Goal: Information Seeking & Learning: Learn about a topic

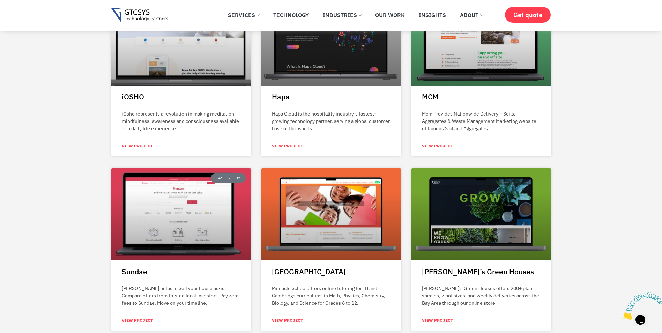
scroll to position [453, 0]
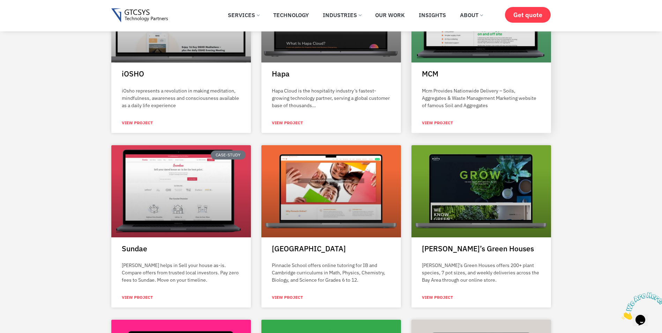
click at [432, 123] on link "View Project" at bounding box center [437, 123] width 31 height 6
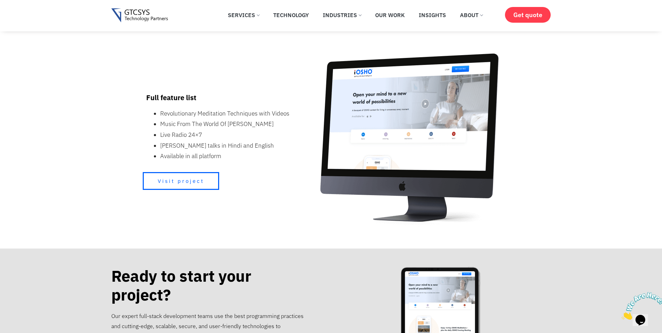
scroll to position [314, 0]
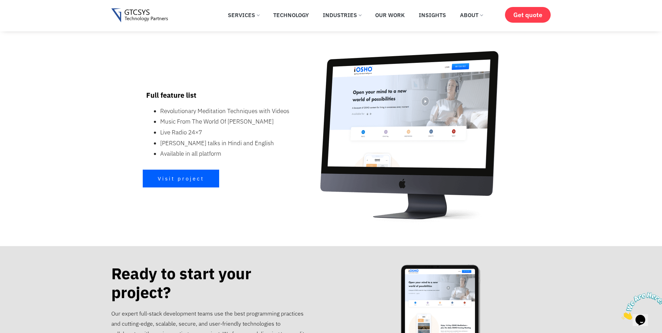
click at [198, 173] on link "Visit project" at bounding box center [181, 179] width 76 height 18
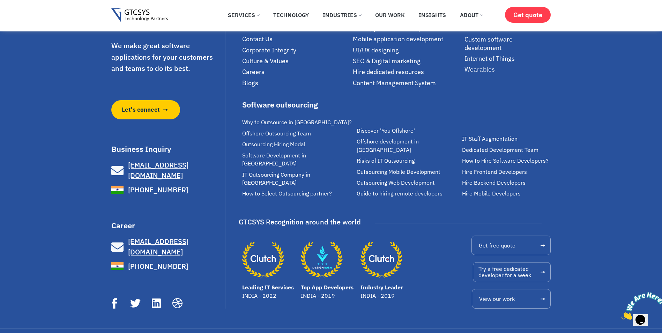
scroll to position [745, 0]
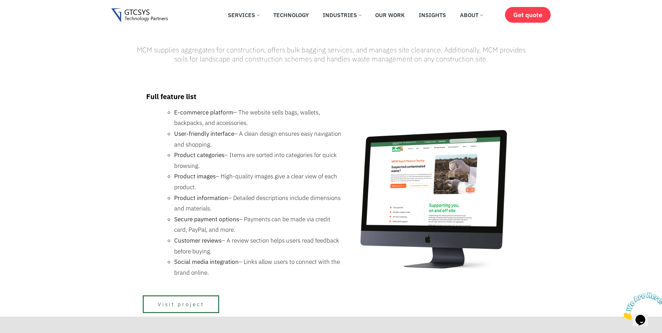
scroll to position [279, 0]
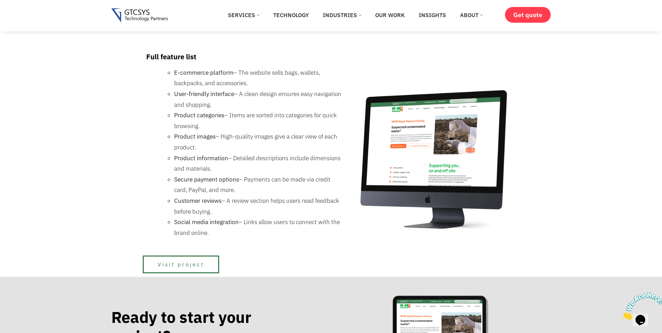
drag, startPoint x: 140, startPoint y: 52, endPoint x: 236, endPoint y: 228, distance: 200.7
click at [236, 228] on div "Full feature list E-commerce platform – The website sells bags, wallets, backpa…" at bounding box center [245, 147] width 218 height 216
copy div "Full feature list E-commerce platform – The website sells bags, wallets, backpa…"
